Goal: Task Accomplishment & Management: Manage account settings

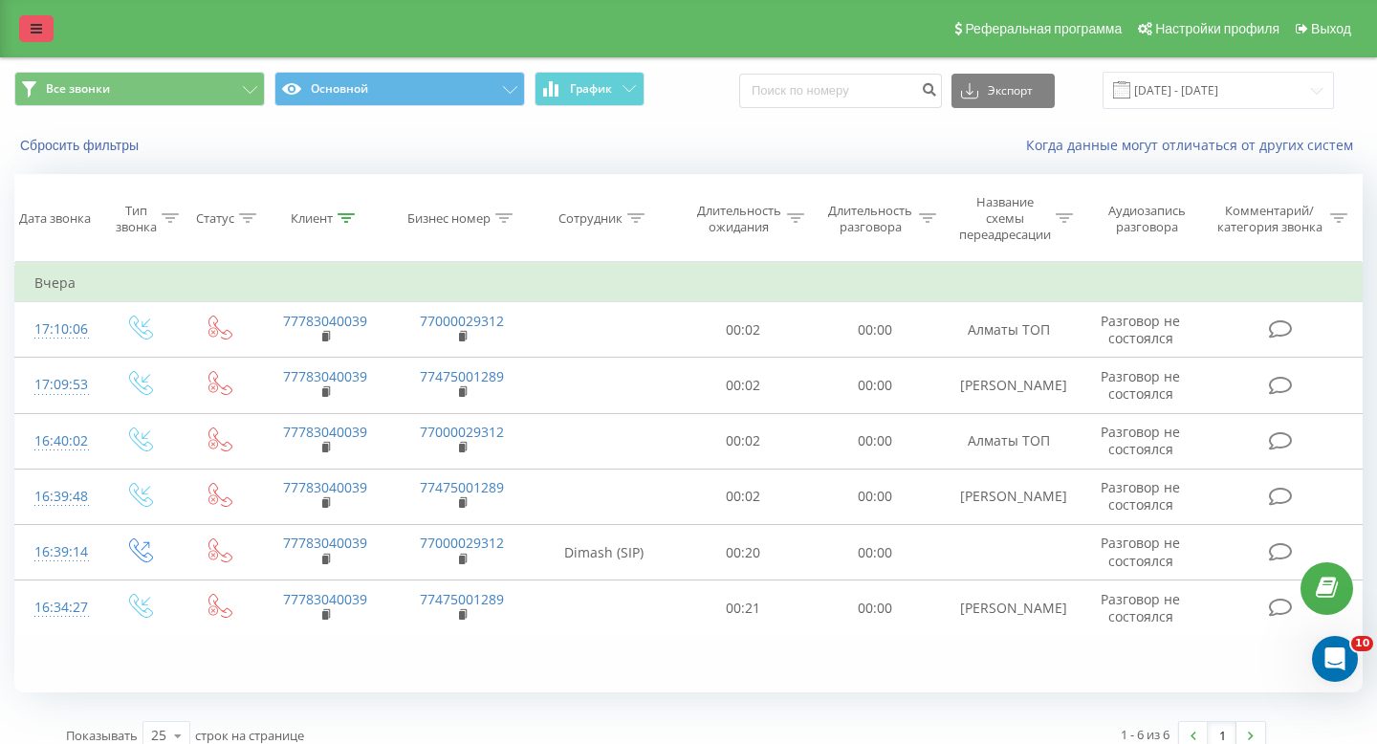
click at [51, 28] on link at bounding box center [36, 28] width 34 height 27
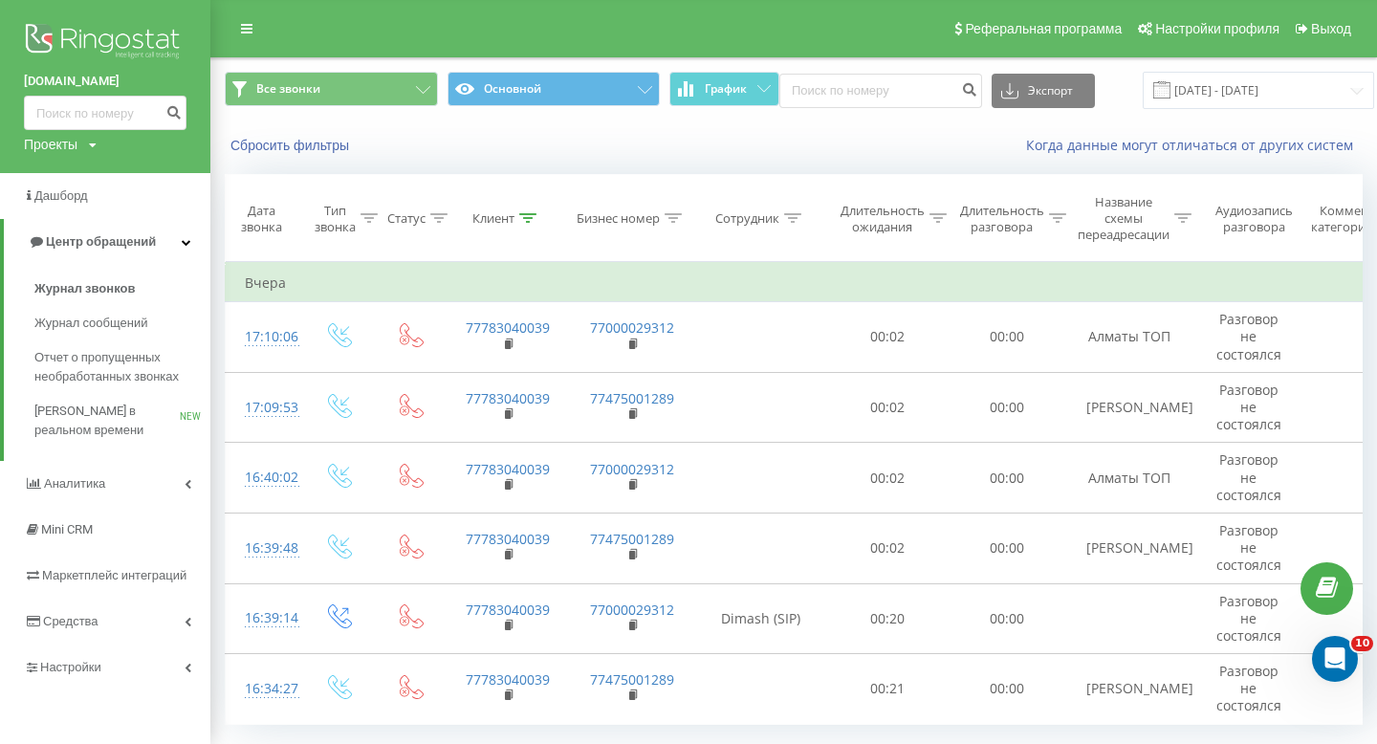
click at [80, 151] on div "Проекты shaqyr.kz shaqyr2.kz shaqyrnew.kz" at bounding box center [60, 144] width 73 height 19
click at [82, 165] on link "[DOMAIN_NAME]" at bounding box center [86, 172] width 93 height 15
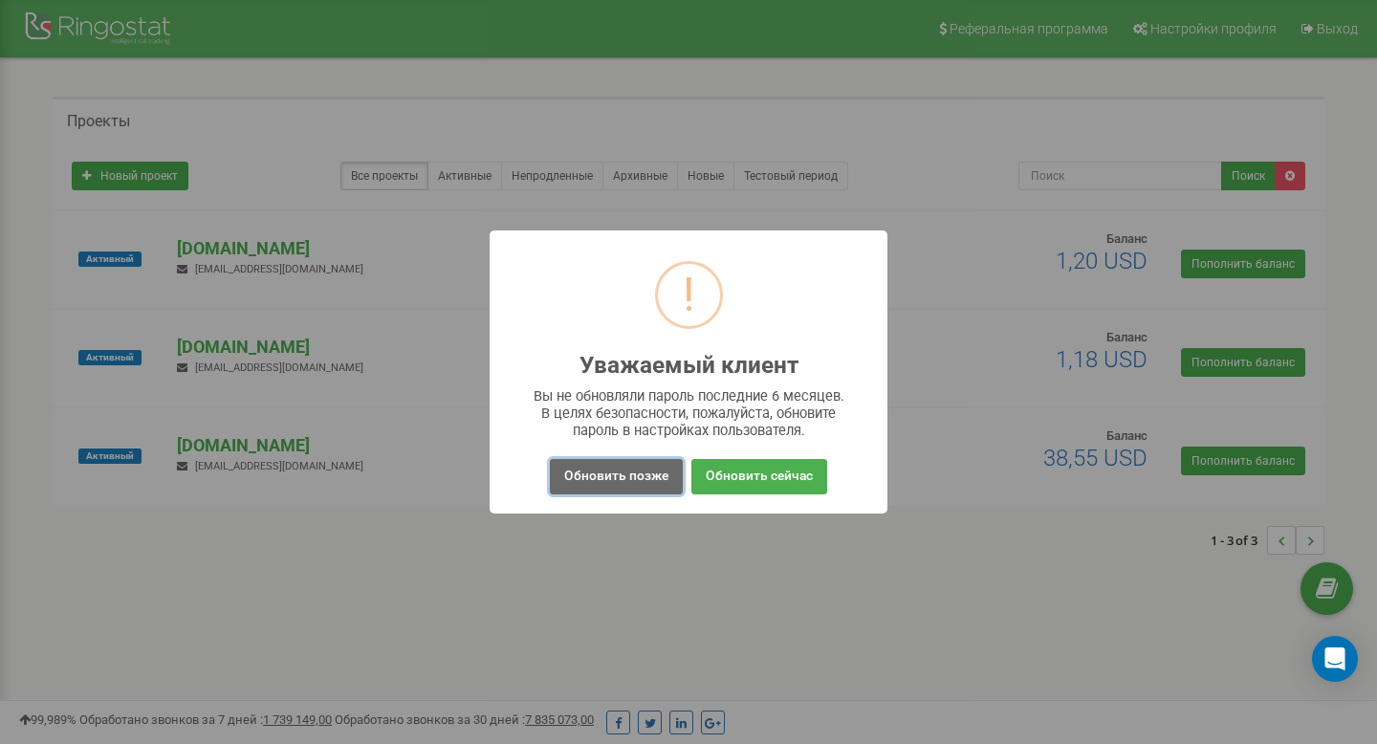
click at [649, 475] on button "Обновить позже" at bounding box center [616, 476] width 133 height 35
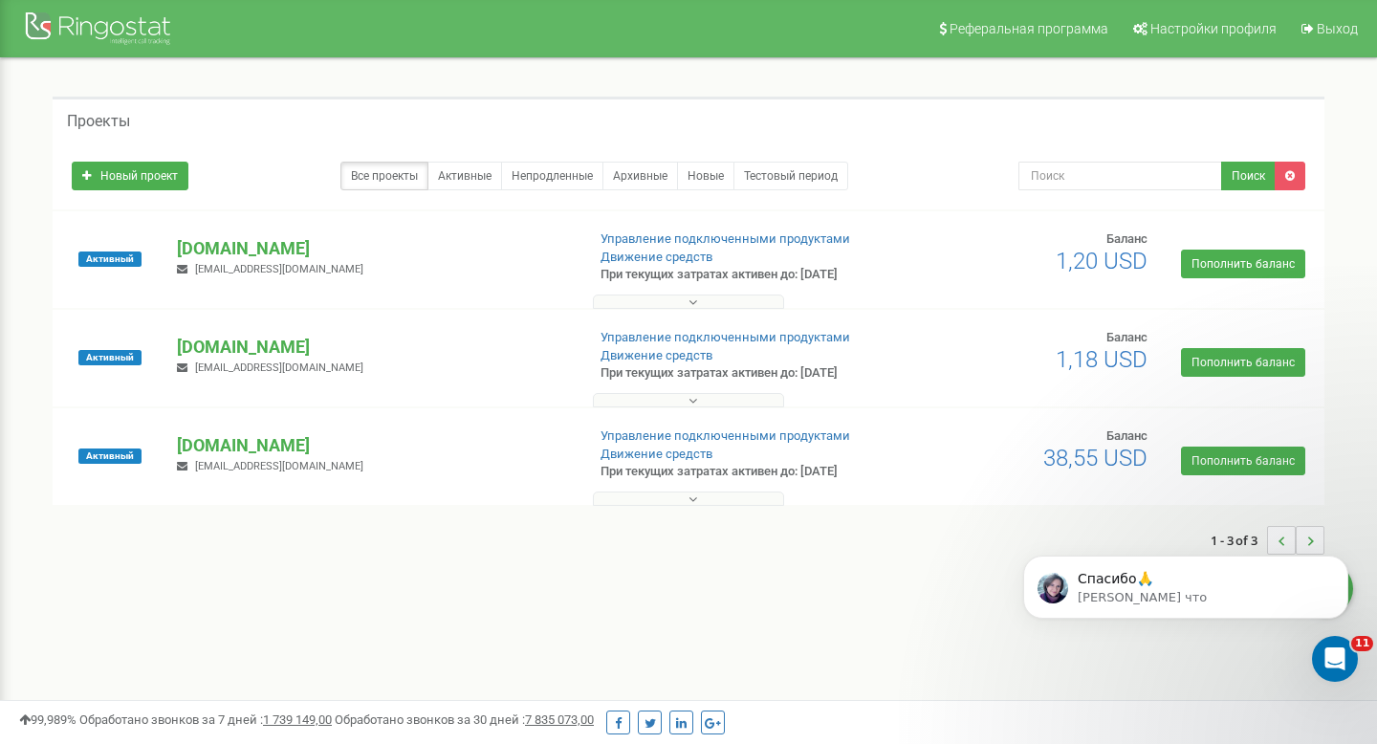
click at [632, 394] on button at bounding box center [688, 400] width 191 height 14
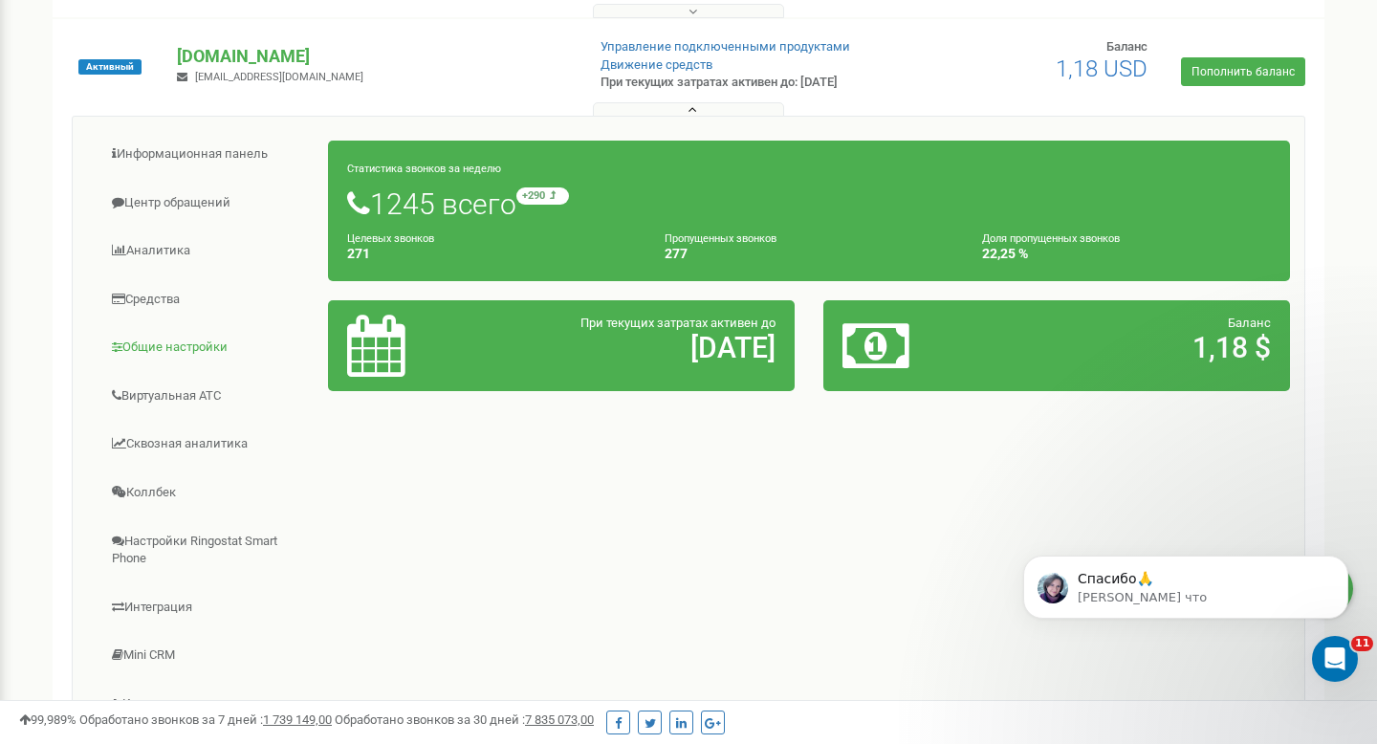
scroll to position [293, 0]
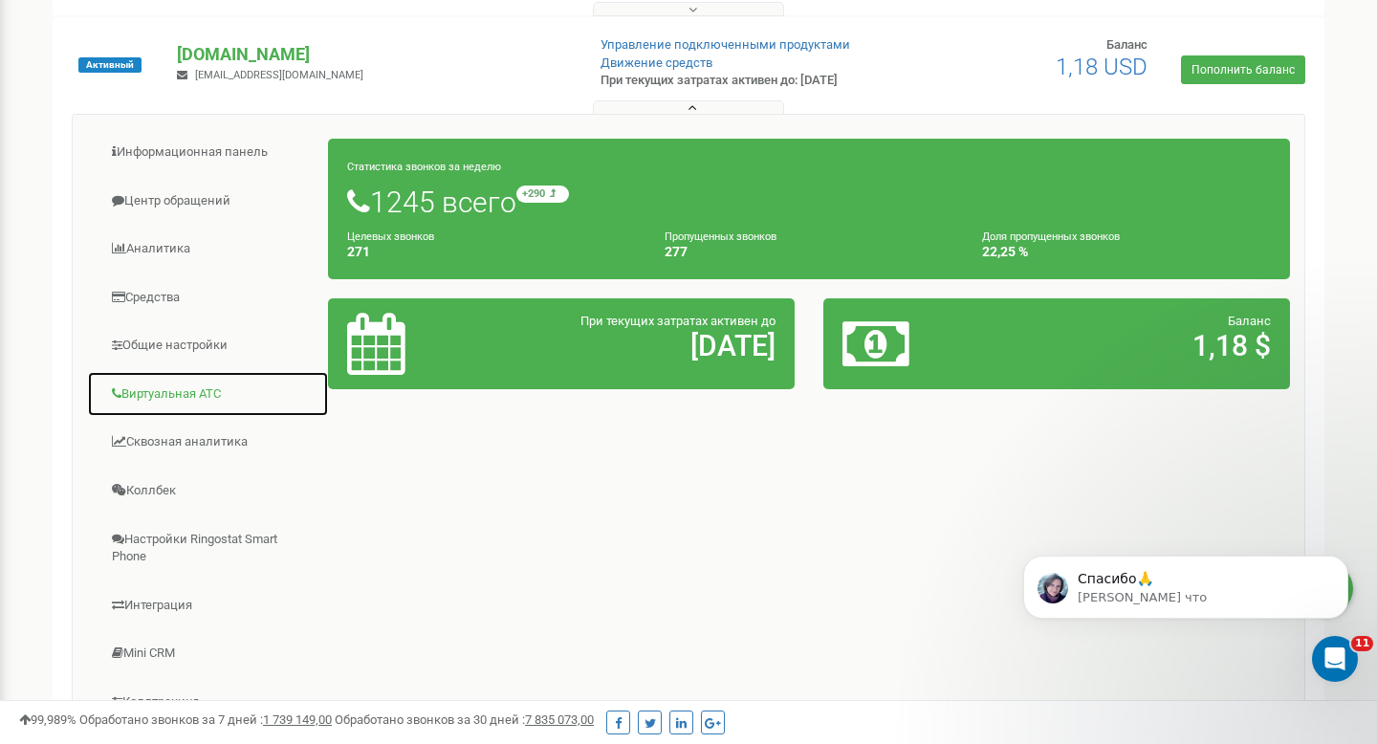
click at [196, 409] on link "Виртуальная АТС" at bounding box center [208, 394] width 242 height 47
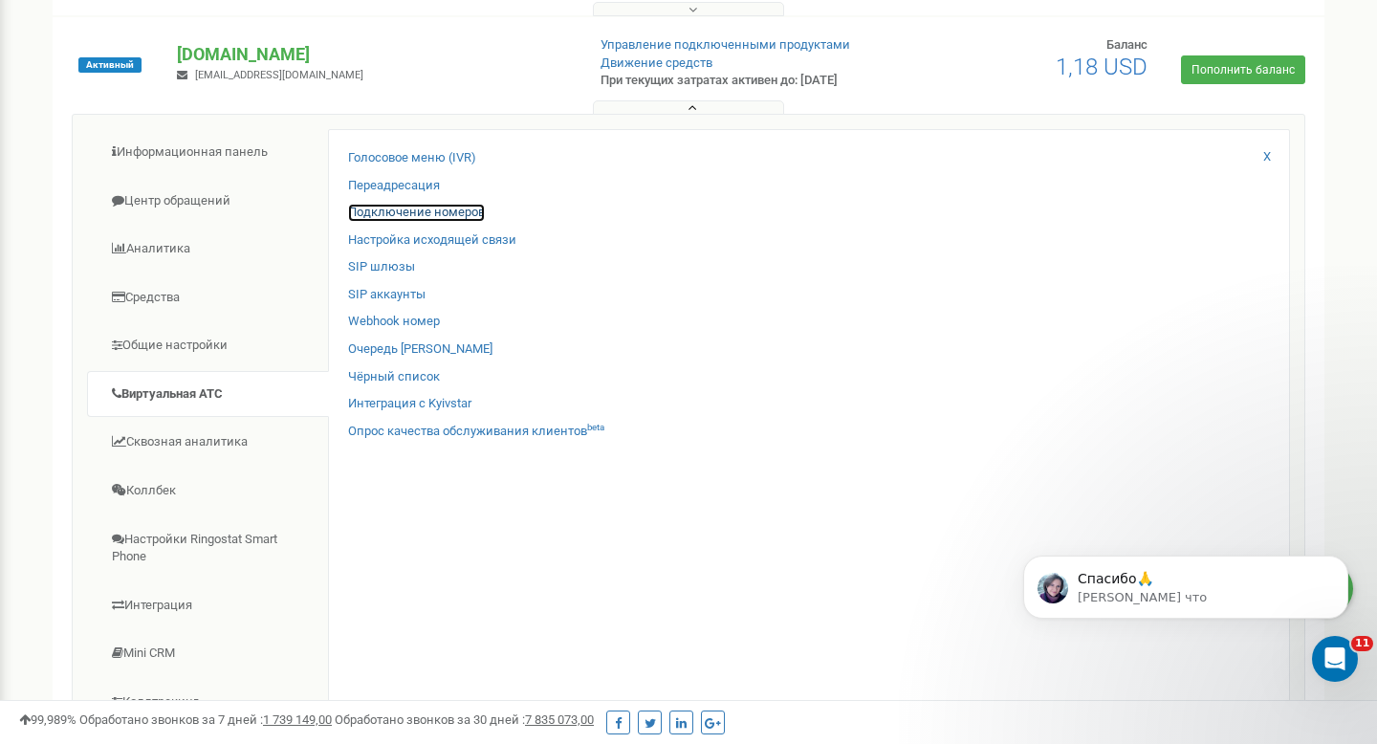
click at [460, 218] on link "Подключение номеров" at bounding box center [416, 213] width 137 height 18
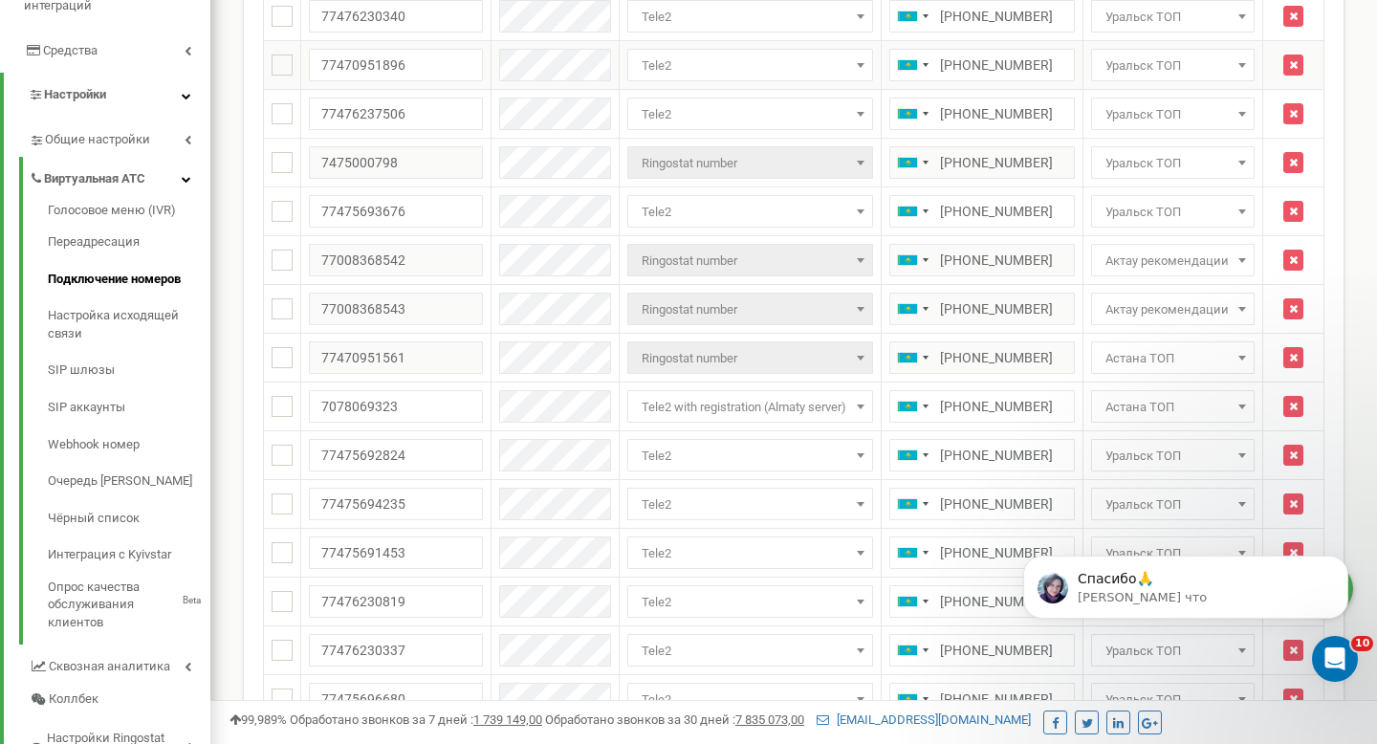
scroll to position [377, 0]
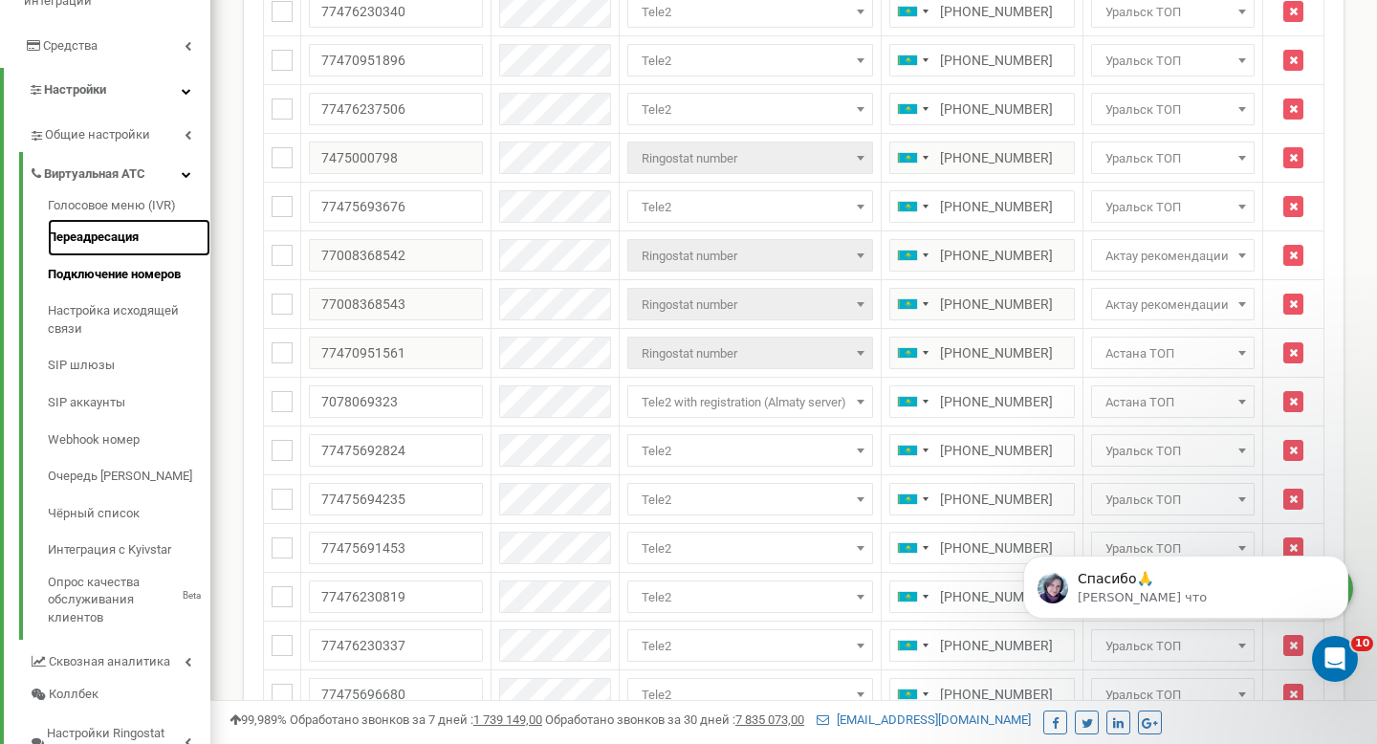
click at [111, 219] on link "Переадресация" at bounding box center [129, 237] width 163 height 37
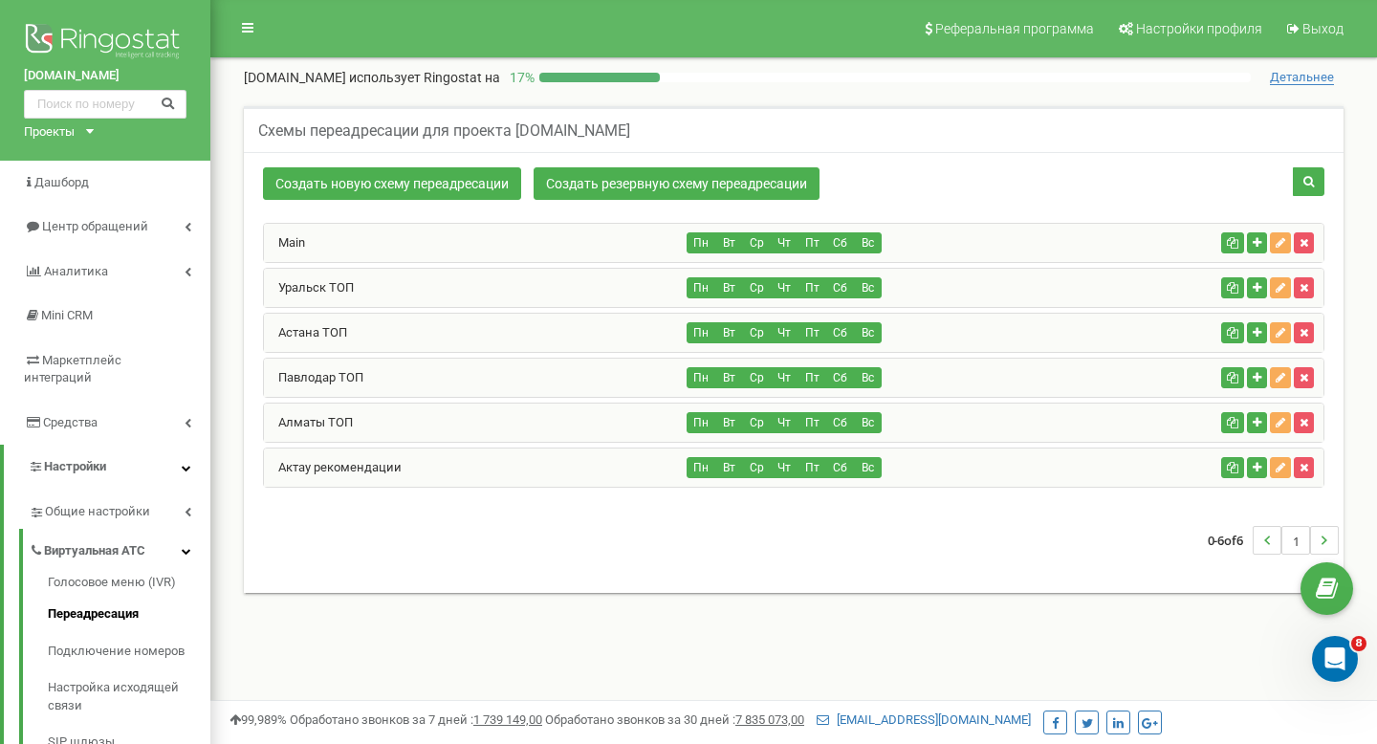
click at [1082, 303] on div "Уральск ТОП Пн Вт Ср Чт Пт Сб Вс" at bounding box center [794, 288] width 1060 height 38
click at [1082, 297] on div "Уральск ТОП Пн Вт Ср Чт Пт Сб Вс" at bounding box center [794, 288] width 1060 height 38
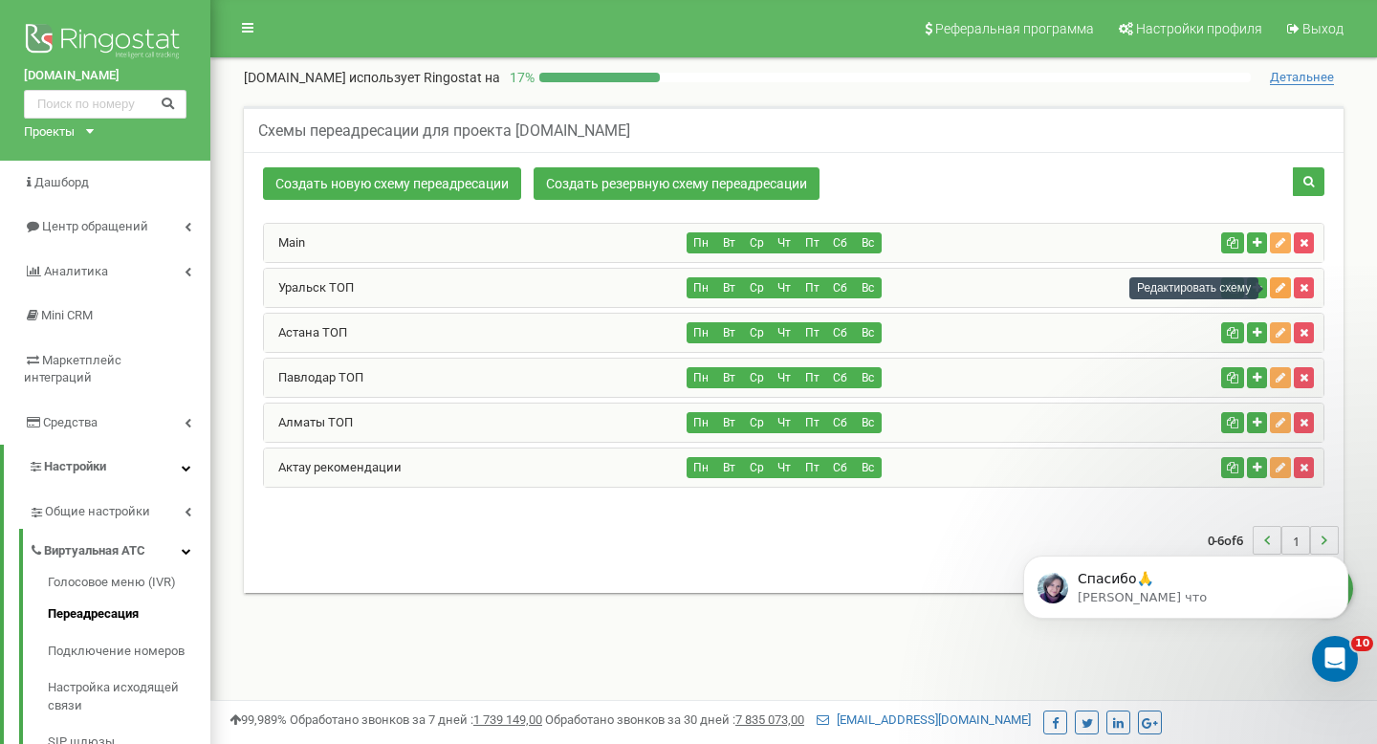
click at [1282, 283] on icon "button" at bounding box center [1281, 287] width 10 height 11
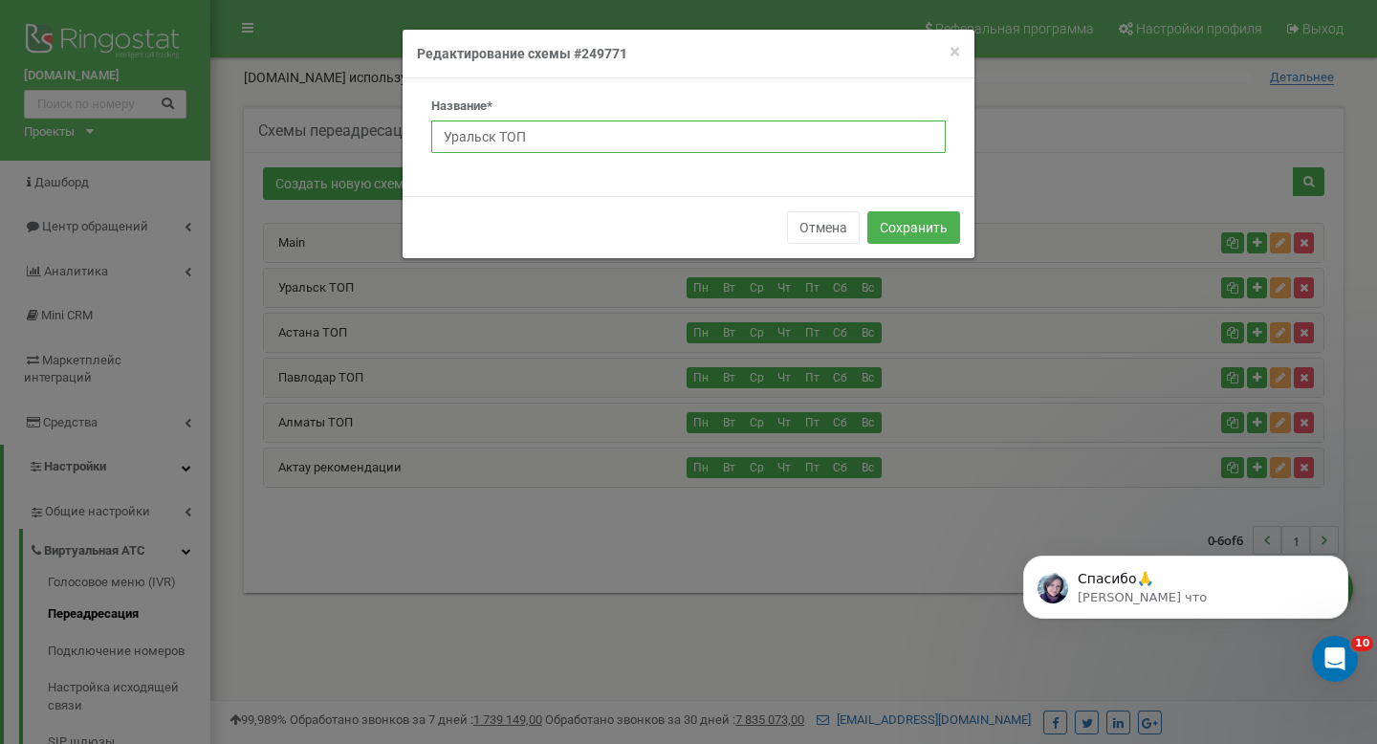
drag, startPoint x: 543, startPoint y: 135, endPoint x: 403, endPoint y: 133, distance: 140.6
click at [403, 133] on div "Название* Уральск ТОП" at bounding box center [689, 137] width 572 height 118
type input "[PERSON_NAME]"
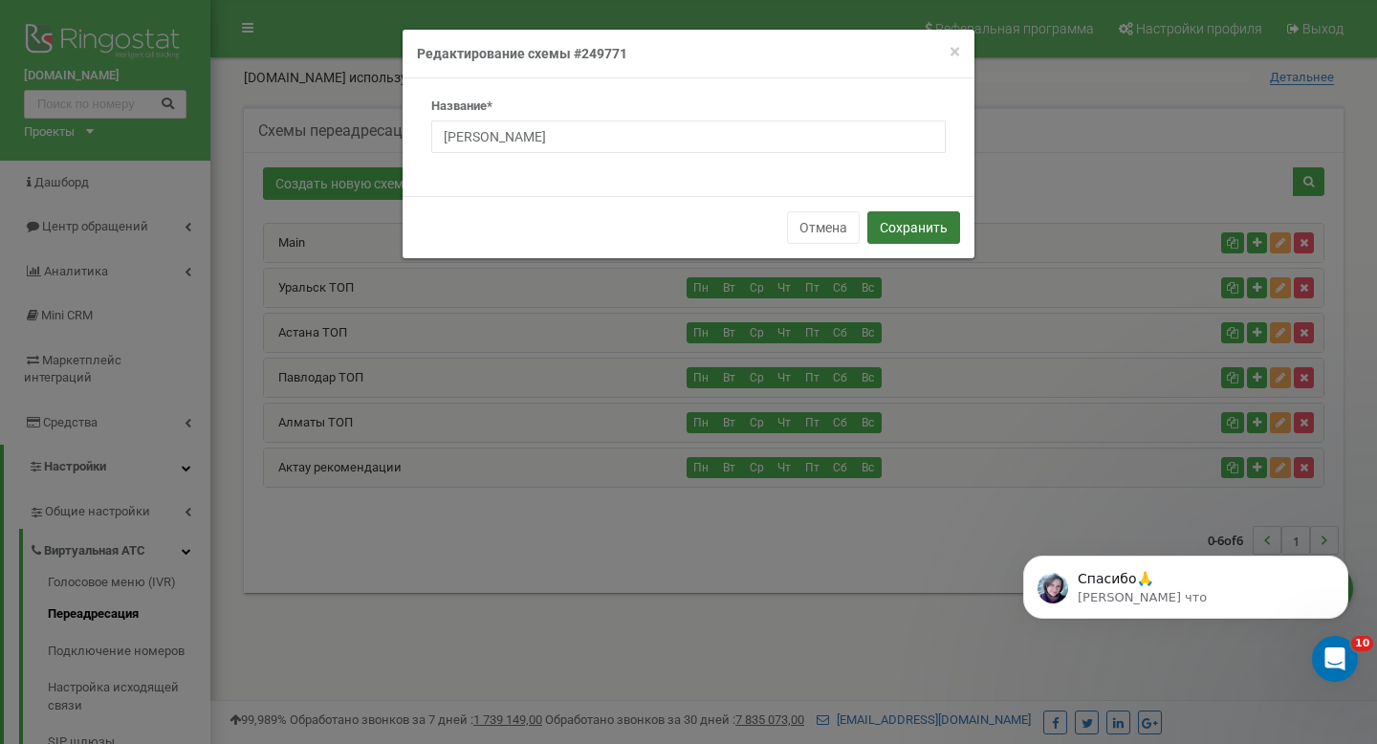
click at [901, 225] on button "Сохранить" at bounding box center [913, 227] width 93 height 33
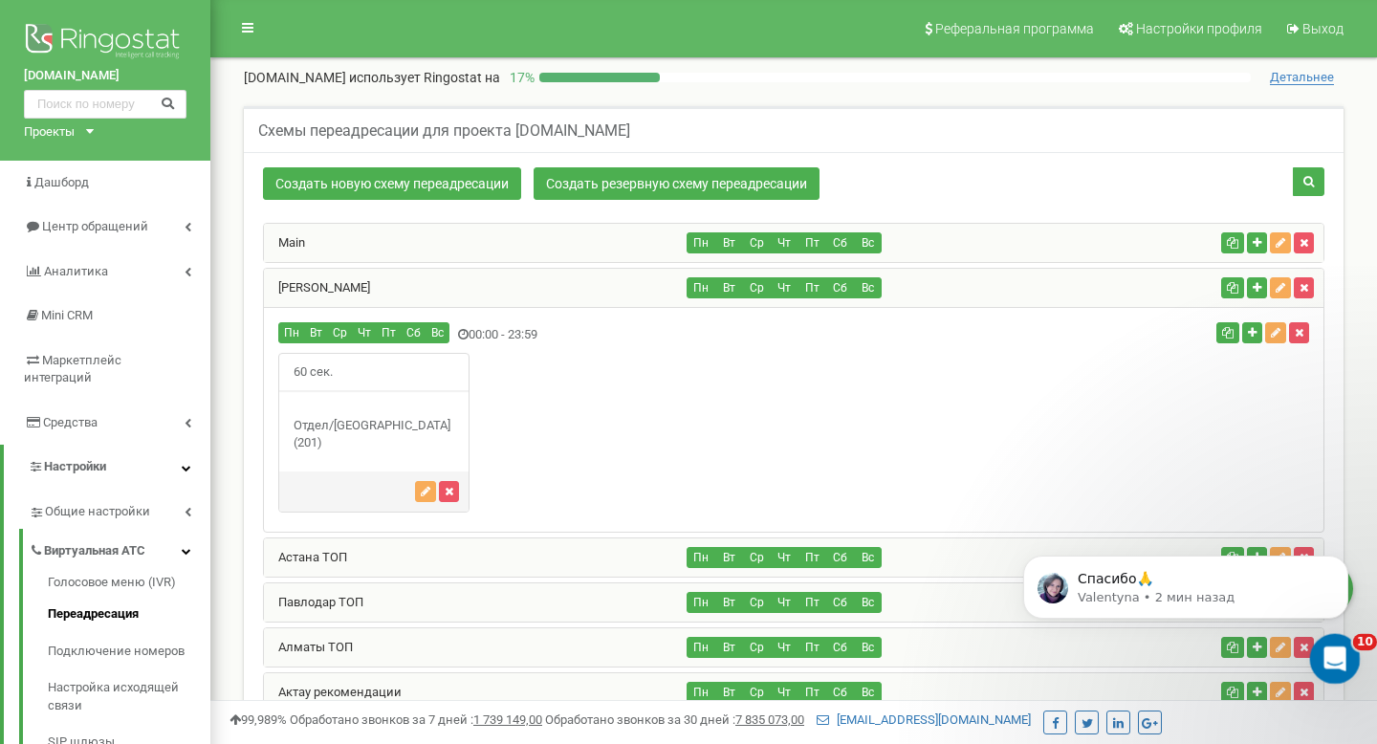
click at [1334, 640] on div "Открыть службу сообщений Intercom" at bounding box center [1332, 656] width 63 height 63
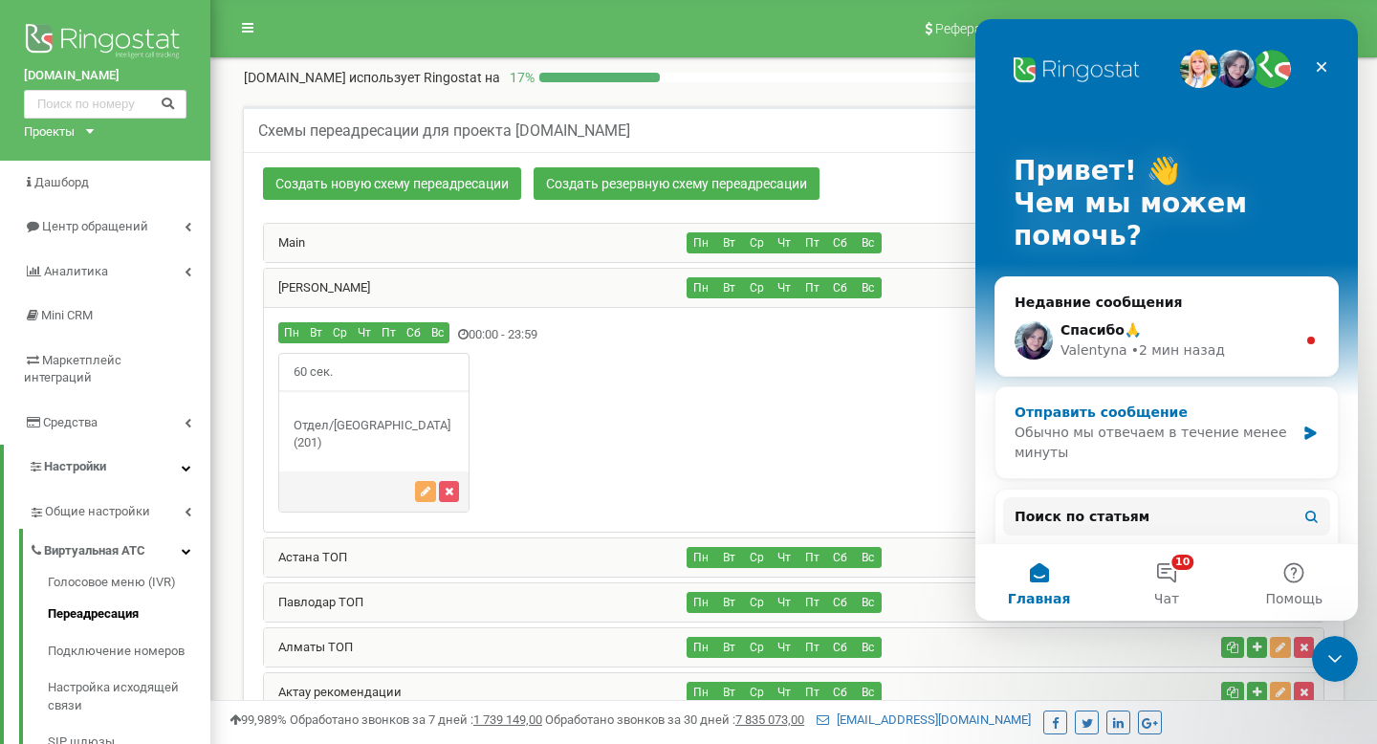
click at [1210, 436] on div "Обычно мы отвечаем в течение менее минуты" at bounding box center [1155, 443] width 280 height 40
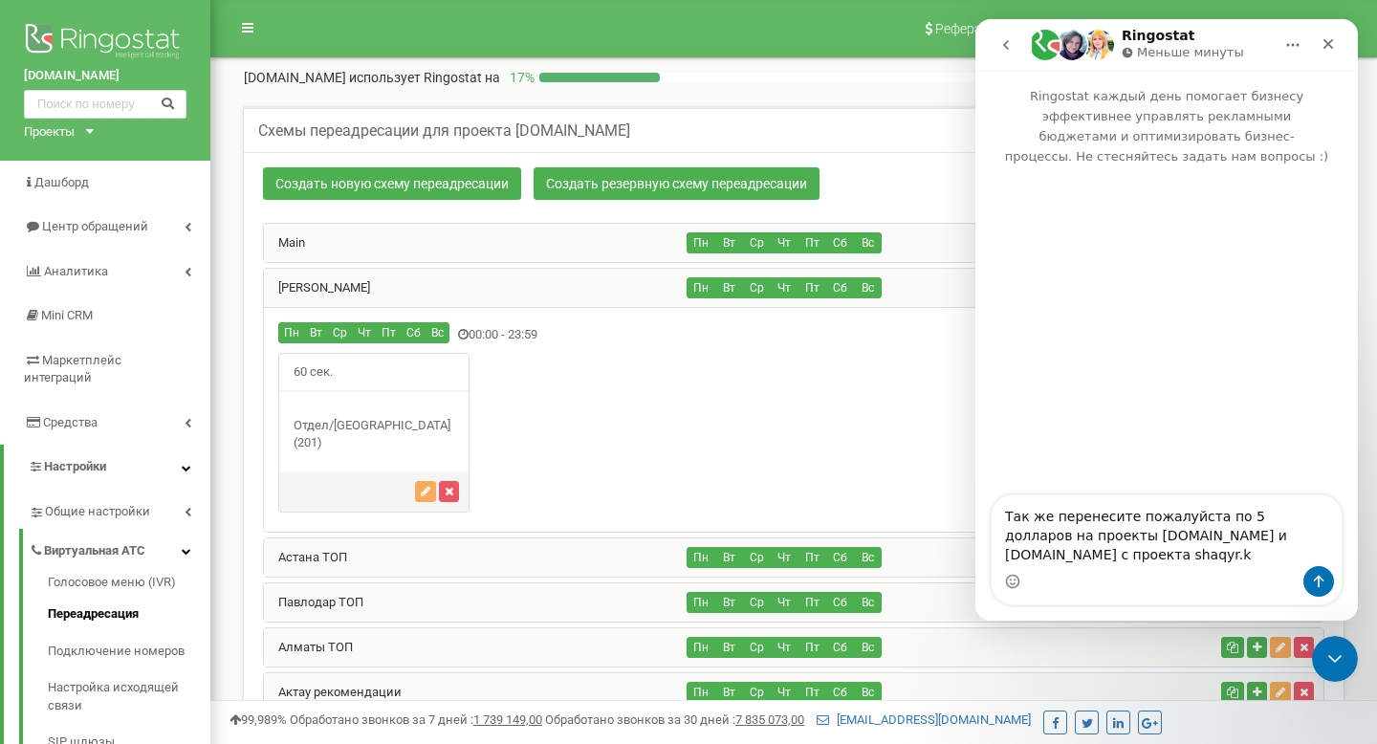
type textarea "Так же перенесите пожалуйста по 5 долларов на проекты [DOMAIN_NAME] и [DOMAIN_N…"
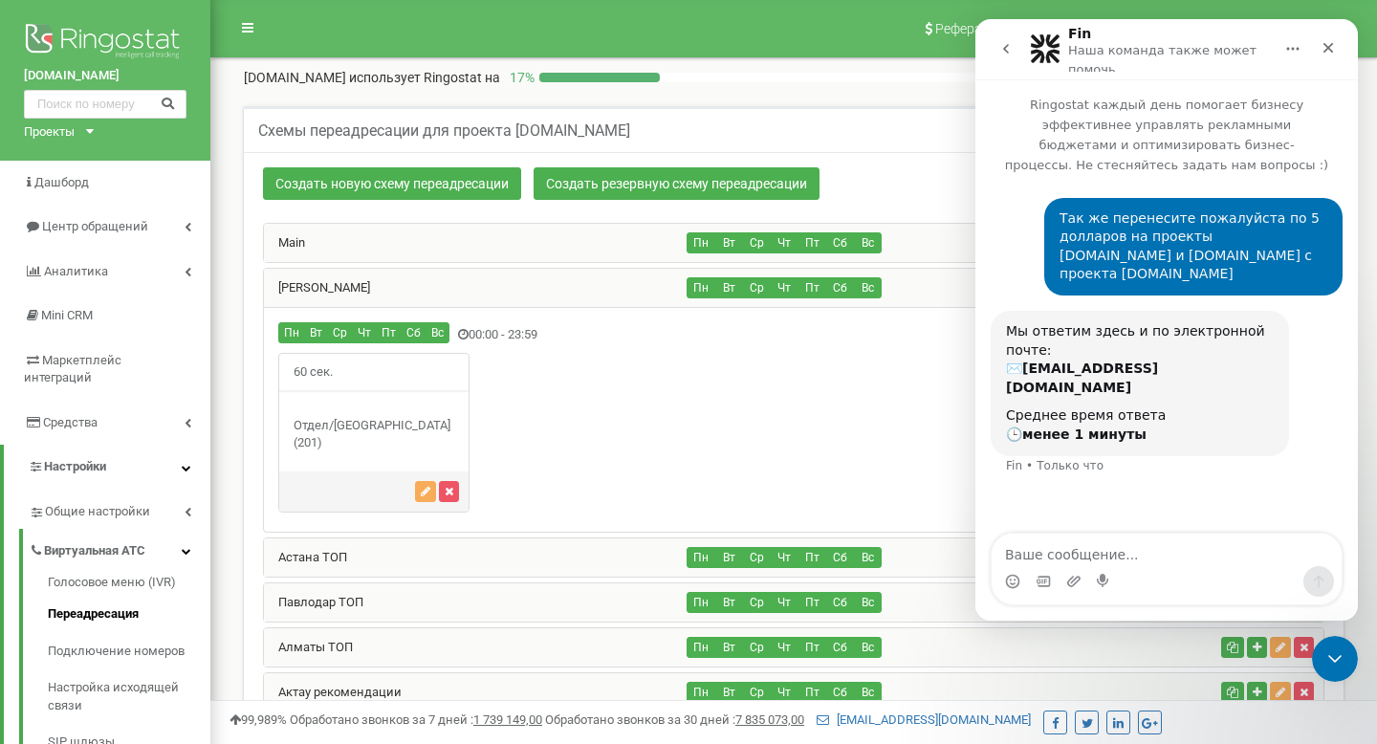
click at [1017, 53] on button "go back" at bounding box center [1006, 49] width 36 height 36
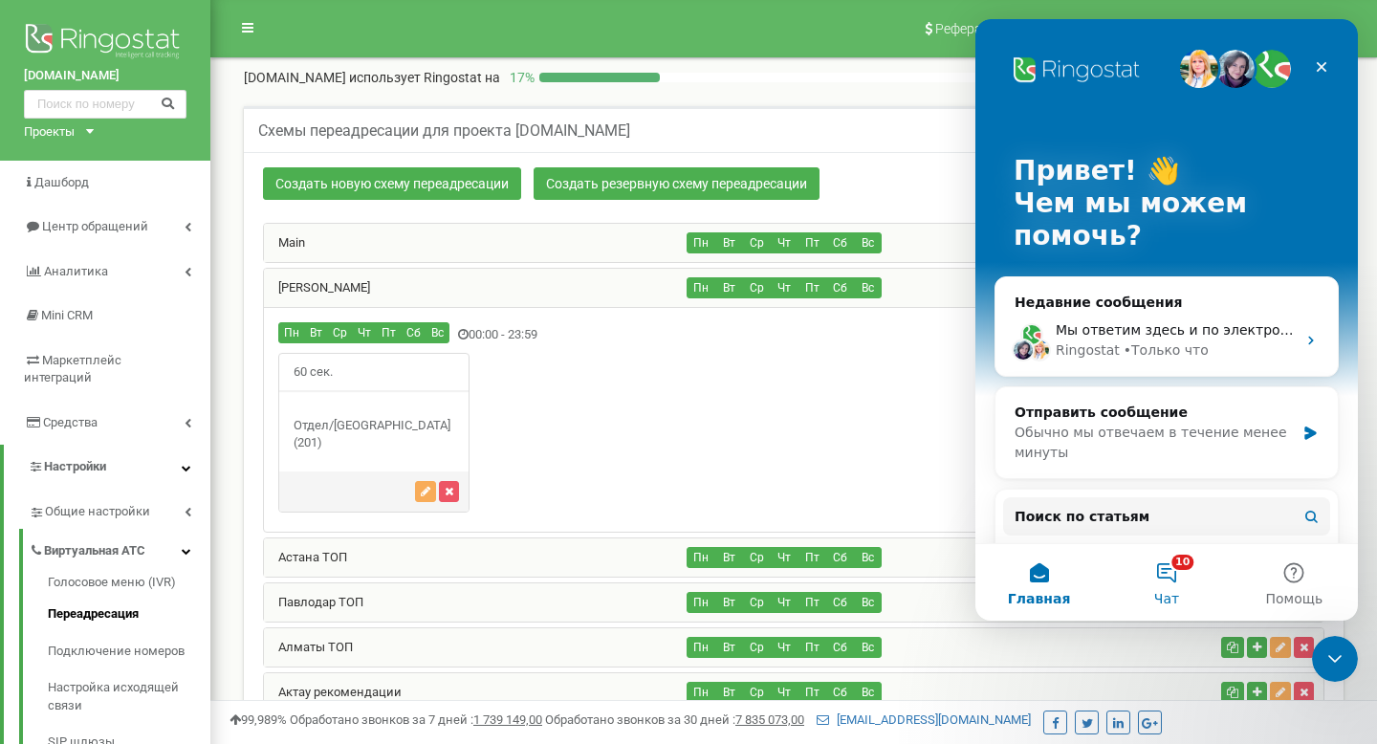
click at [1186, 564] on button "10 Чат" at bounding box center [1166, 582] width 127 height 77
